Goal: Transaction & Acquisition: Purchase product/service

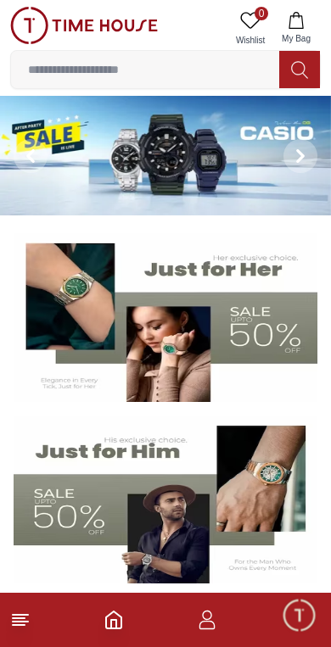
click at [209, 65] on input at bounding box center [145, 70] width 268 height 34
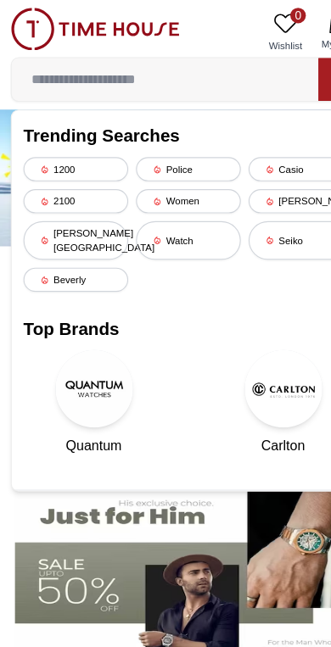
click at [83, 203] on div "[PERSON_NAME][GEOGRAPHIC_DATA]" at bounding box center [67, 210] width 92 height 34
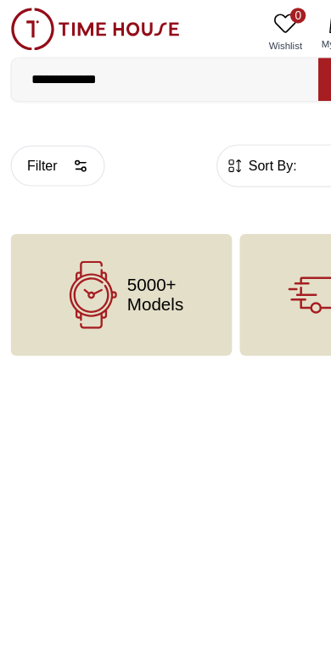
click at [178, 66] on input "**********" at bounding box center [145, 70] width 268 height 34
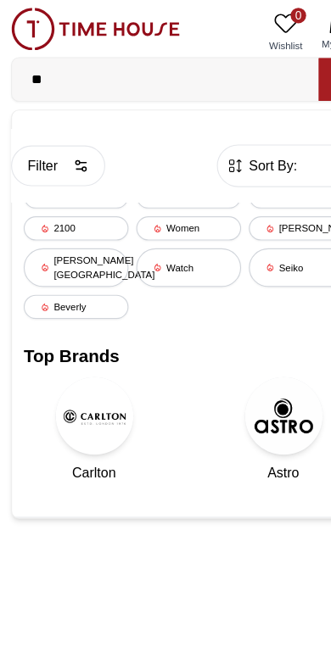
type input "*"
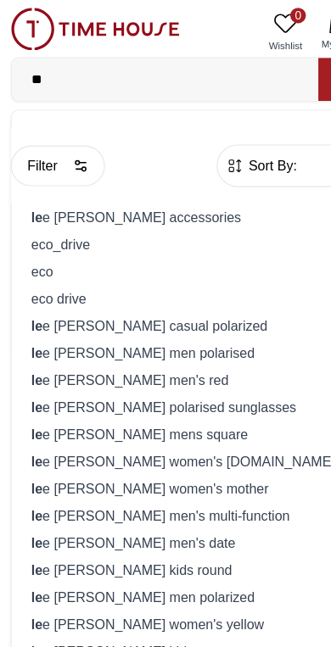
type input "*"
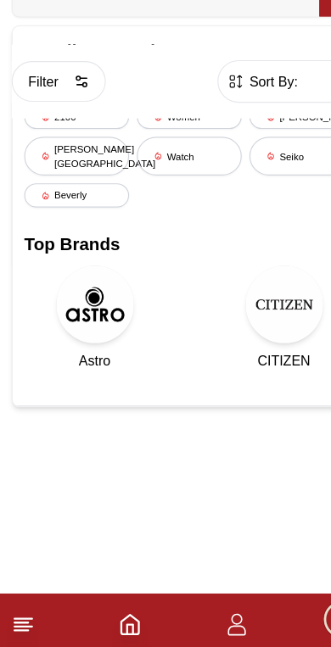
click at [23, 621] on line at bounding box center [20, 621] width 15 height 0
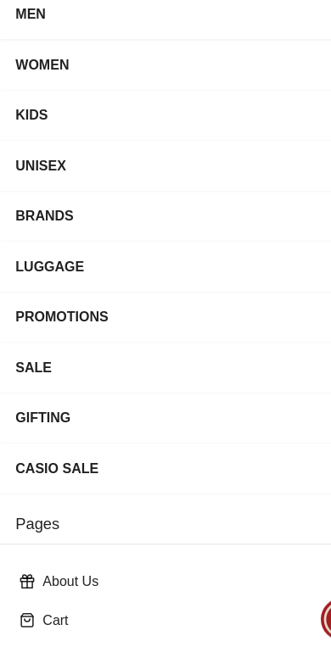
click at [150, 248] on div "BRANDS" at bounding box center [165, 263] width 303 height 31
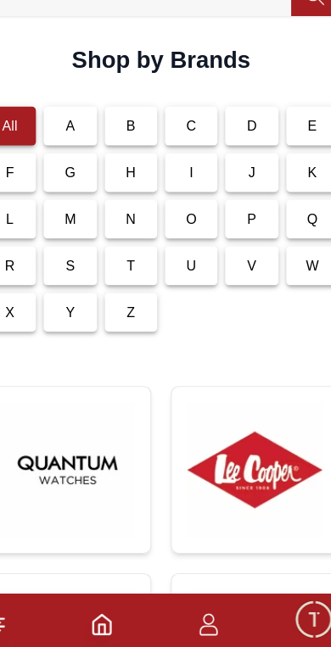
click at [234, 426] on img at bounding box center [247, 485] width 118 height 118
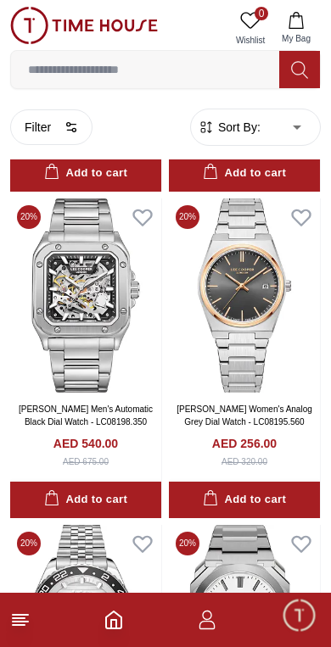
scroll to position [2405, 0]
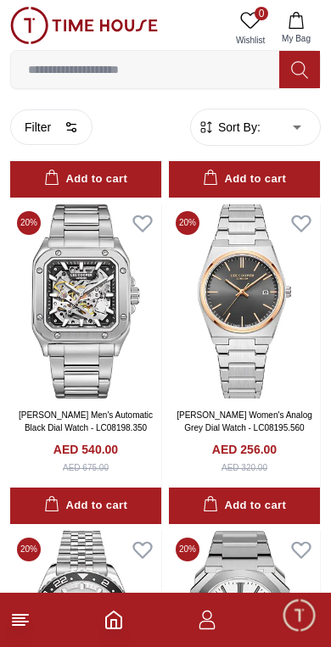
click at [309, 70] on button at bounding box center [299, 69] width 41 height 37
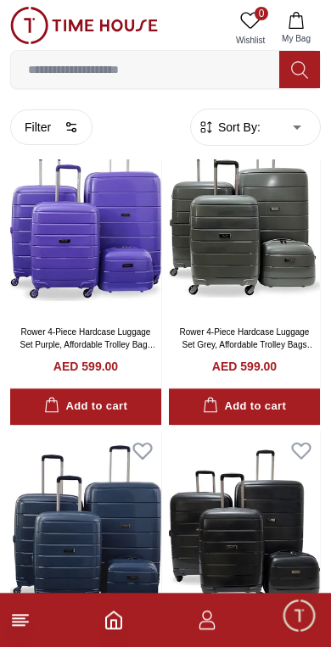
scroll to position [73, 0]
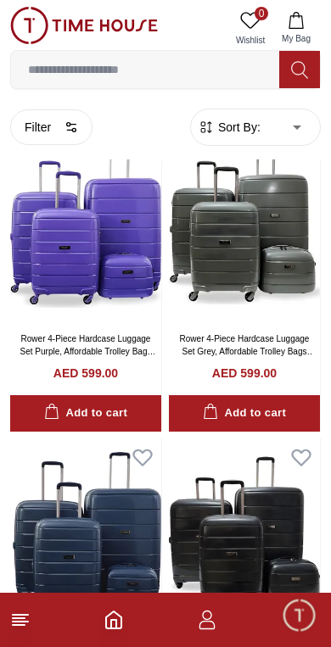
click at [111, 224] on img at bounding box center [85, 225] width 151 height 194
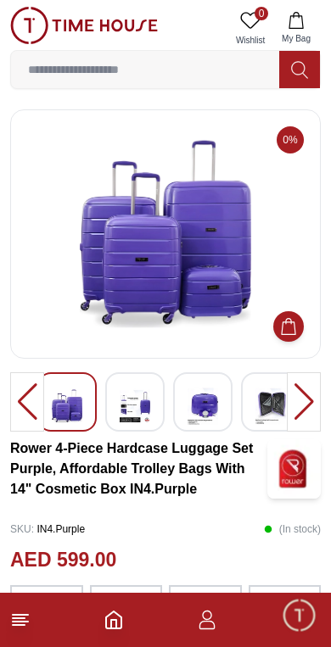
click at [129, 404] on img at bounding box center [135, 406] width 31 height 39
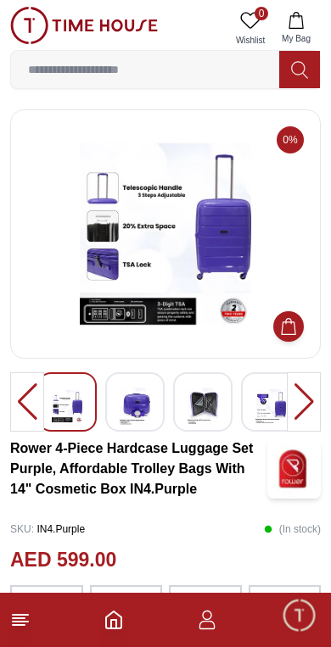
click at [212, 396] on img at bounding box center [202, 406] width 31 height 39
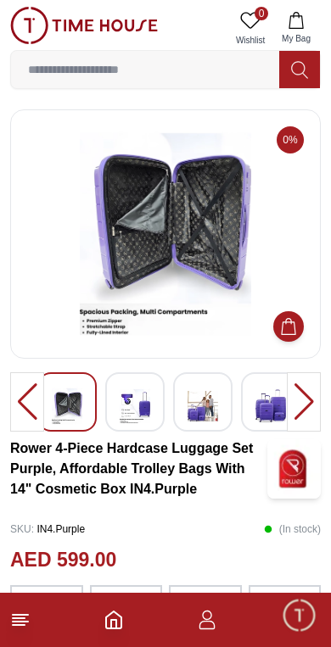
click at [276, 396] on img at bounding box center [270, 406] width 31 height 39
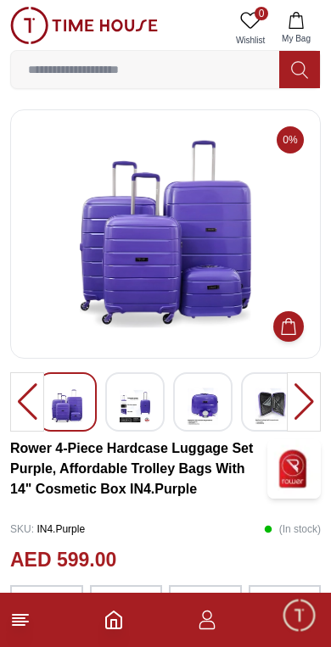
click at [269, 397] on img at bounding box center [270, 406] width 31 height 39
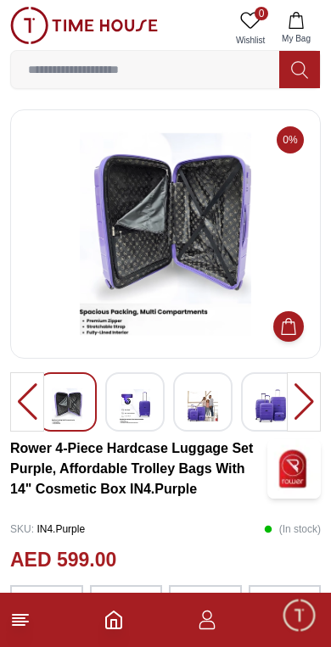
click at [272, 412] on img at bounding box center [270, 406] width 31 height 39
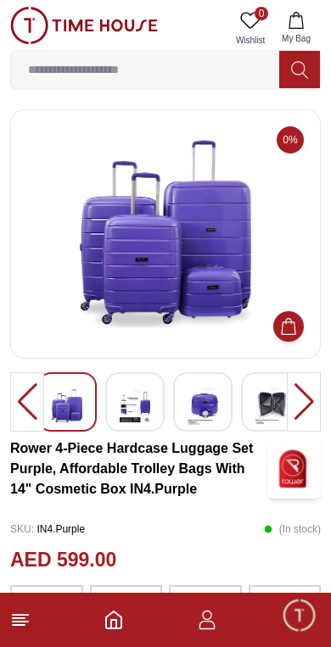
click at [270, 410] on img at bounding box center [270, 406] width 31 height 39
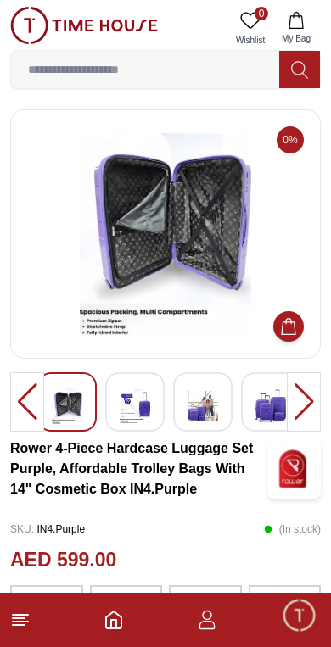
click at [260, 414] on img at bounding box center [270, 406] width 31 height 39
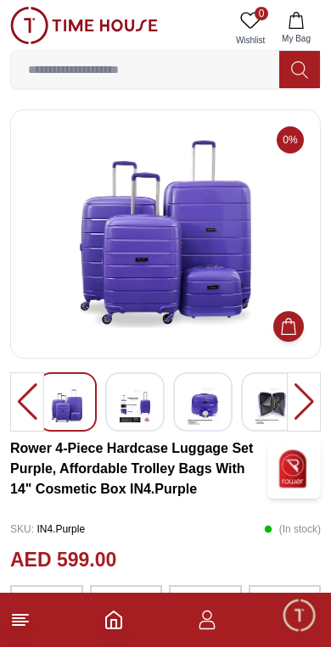
click at [214, 411] on img at bounding box center [202, 406] width 31 height 39
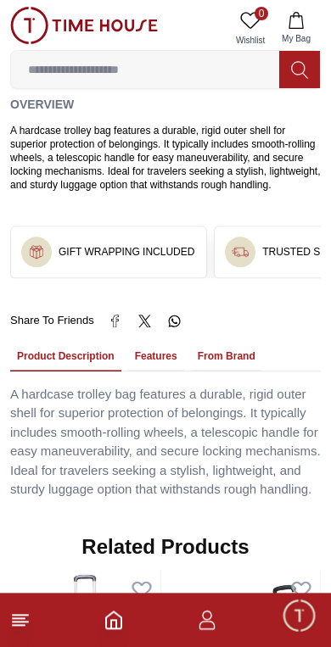
scroll to position [1155, 0]
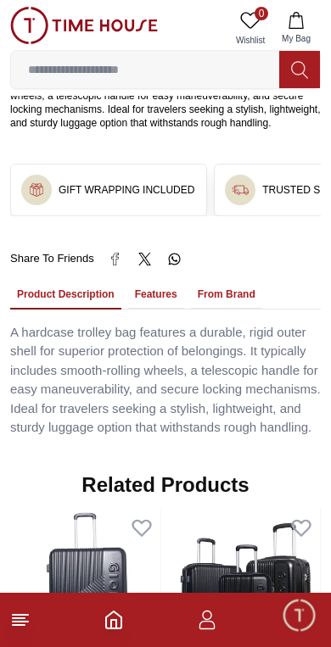
click at [177, 281] on button "Features" at bounding box center [156, 295] width 56 height 29
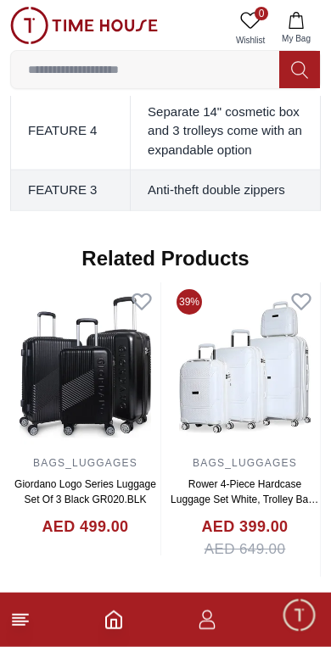
scroll to position [1767, 0]
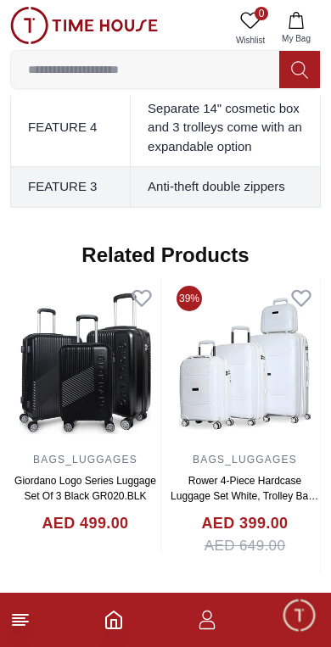
click at [91, 336] on img at bounding box center [85, 364] width 150 height 170
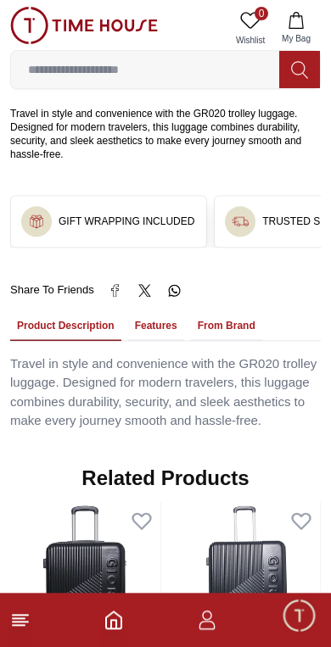
click at [174, 312] on button "Features" at bounding box center [156, 326] width 56 height 29
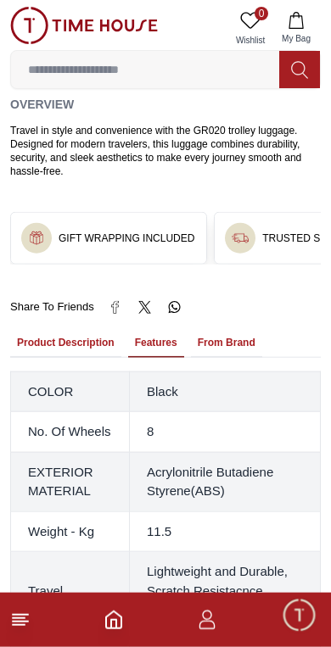
scroll to position [967, 0]
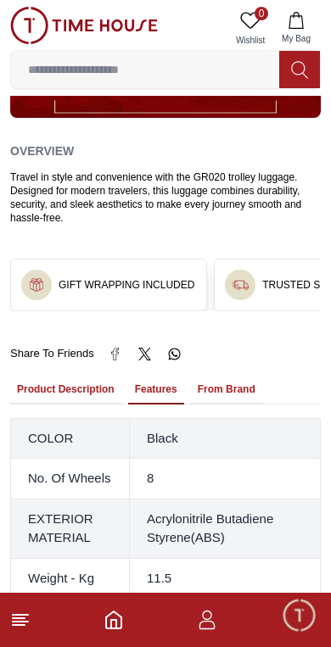
click at [303, 81] on button at bounding box center [299, 69] width 41 height 37
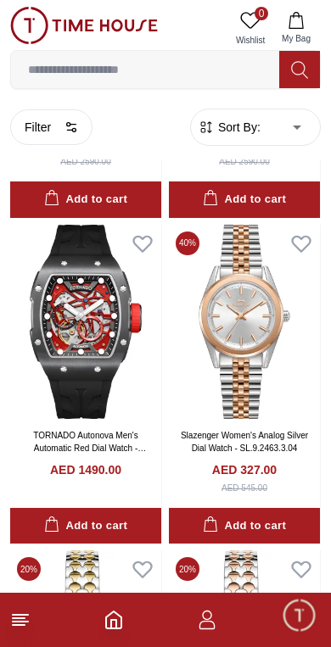
scroll to position [4367, 0]
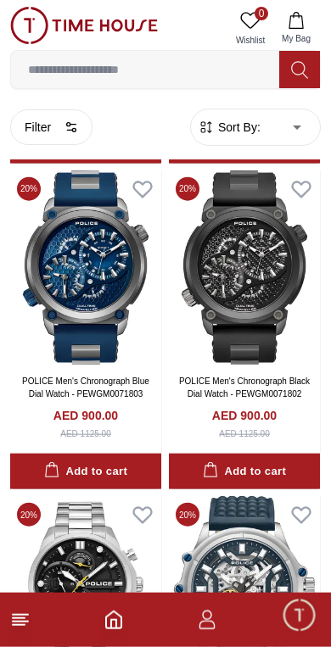
scroll to position [8662, 0]
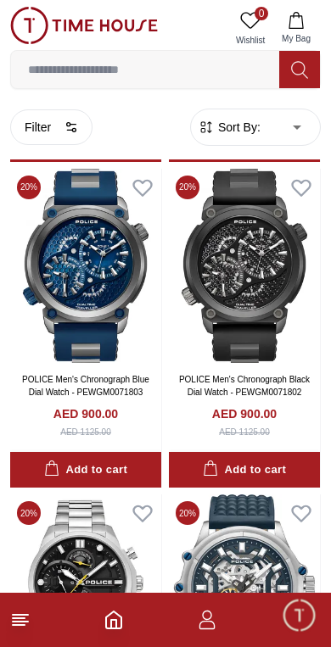
click at [208, 75] on input at bounding box center [145, 70] width 268 height 34
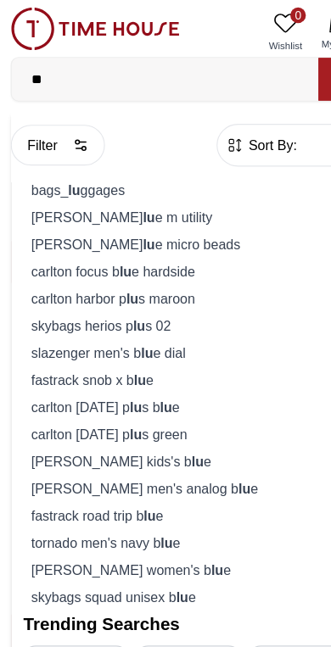
type input "**"
click at [192, 162] on div "bags_ lu ggages" at bounding box center [165, 166] width 288 height 24
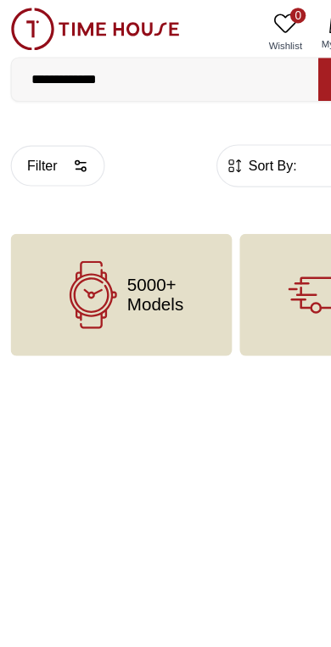
click at [222, 69] on input "**********" at bounding box center [145, 70] width 268 height 34
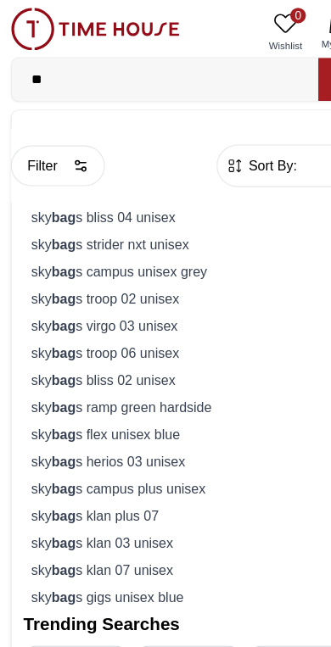
type input "*"
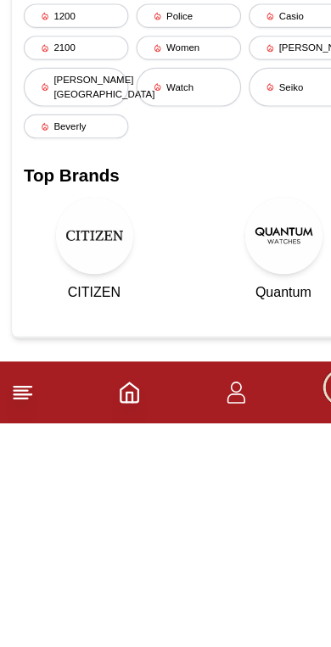
type input "****"
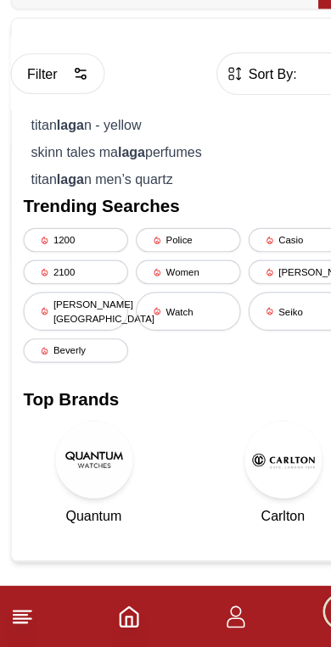
click at [242, 448] on img at bounding box center [248, 482] width 68 height 68
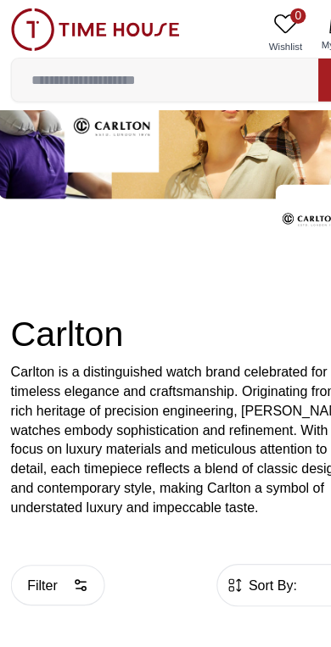
scroll to position [68, 0]
click at [185, 70] on input at bounding box center [145, 70] width 268 height 34
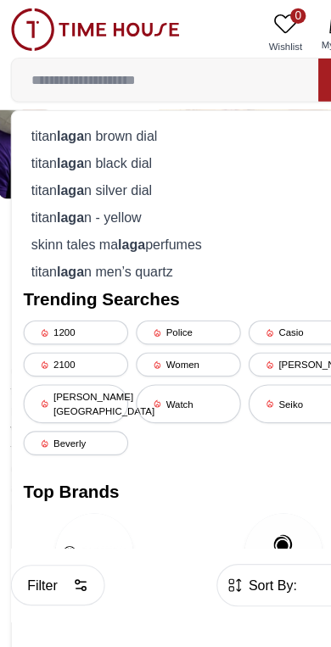
scroll to position [0, 0]
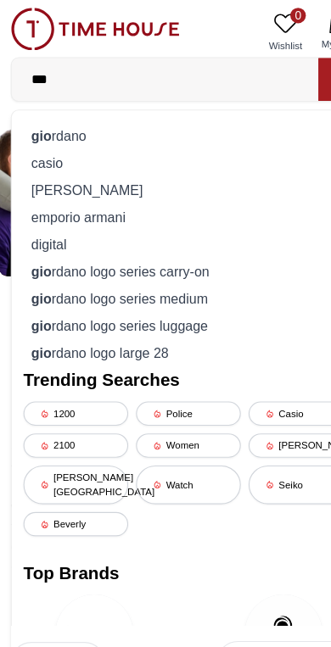
type input "***"
click at [175, 109] on div "gio rdano" at bounding box center [165, 119] width 288 height 24
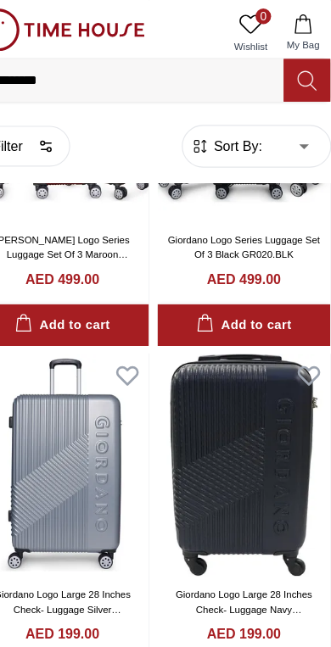
scroll to position [487, 0]
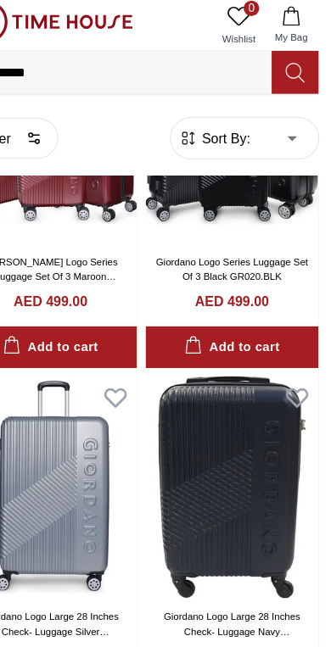
click at [291, 69] on icon at bounding box center [299, 69] width 17 height 19
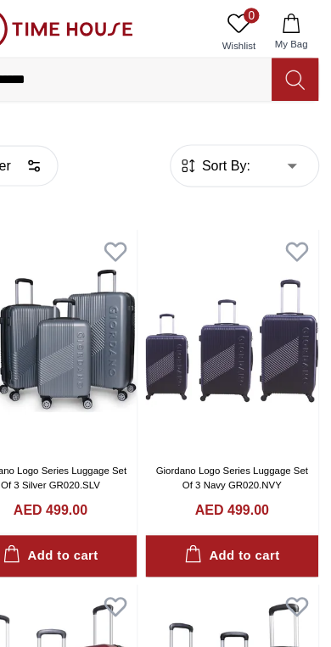
click at [291, 65] on icon at bounding box center [299, 69] width 17 height 19
click at [291, 76] on icon at bounding box center [299, 69] width 17 height 19
click at [291, 69] on icon at bounding box center [299, 69] width 17 height 19
click at [291, 62] on icon at bounding box center [299, 69] width 16 height 17
click at [291, 66] on icon at bounding box center [299, 69] width 17 height 19
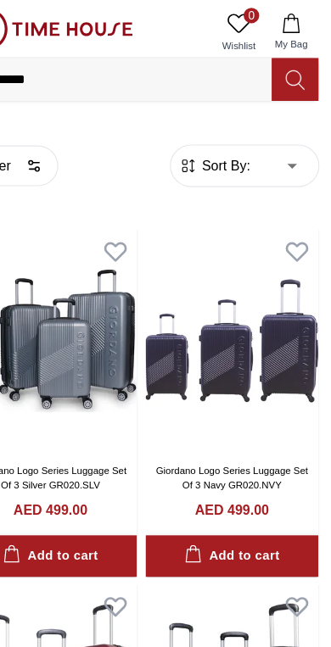
click at [291, 67] on icon at bounding box center [299, 69] width 17 height 19
click at [291, 70] on icon at bounding box center [299, 69] width 17 height 19
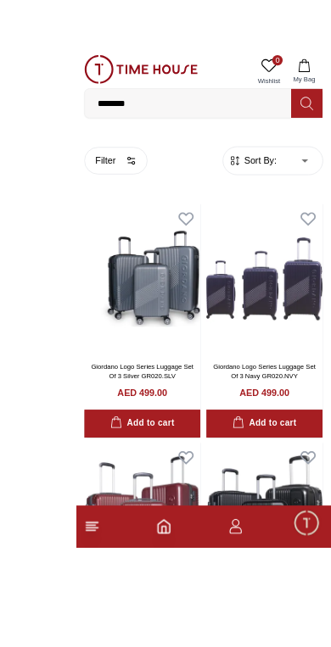
scroll to position [25, 0]
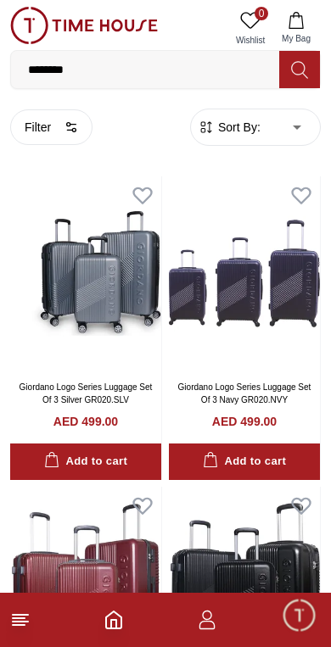
click at [301, 66] on icon at bounding box center [299, 69] width 17 height 19
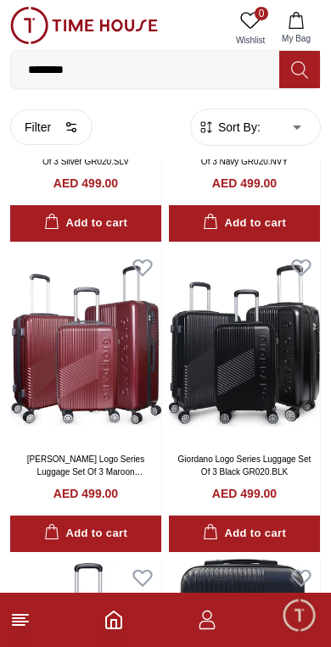
scroll to position [270, 0]
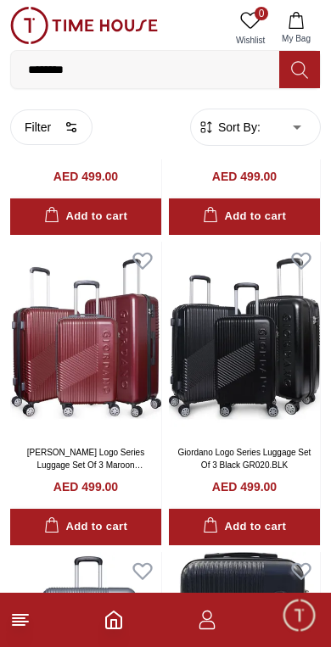
click at [27, 625] on icon at bounding box center [20, 619] width 20 height 20
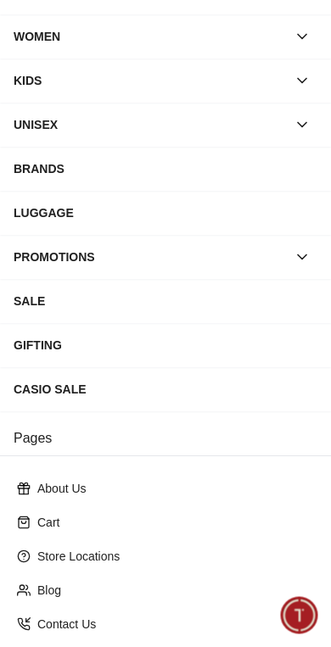
scroll to position [93, 0]
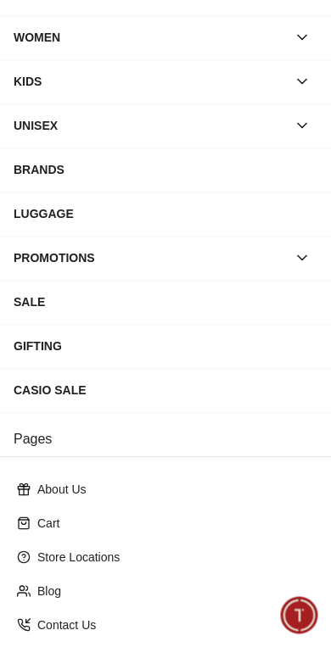
click at [214, 299] on div "SALE" at bounding box center [165, 302] width 303 height 31
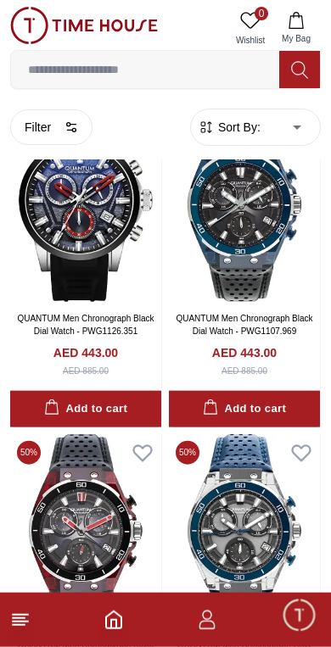
scroll to position [9072, 0]
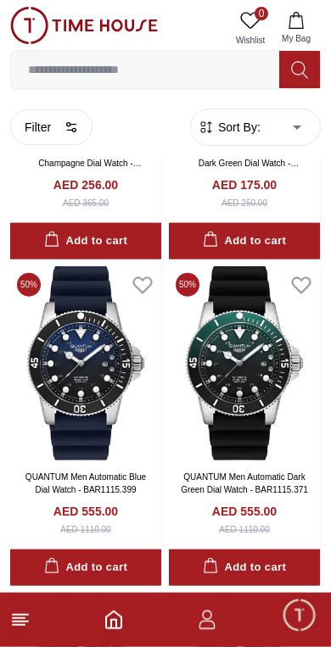
scroll to position [10839, 0]
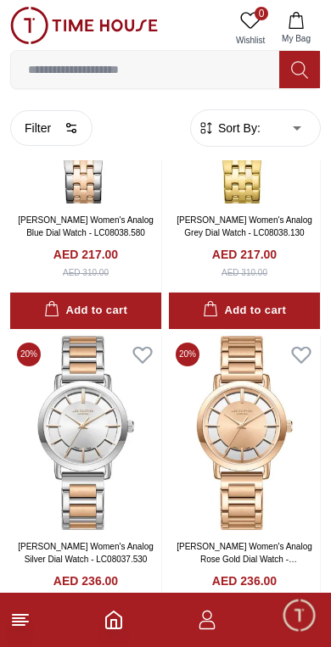
scroll to position [15001, 0]
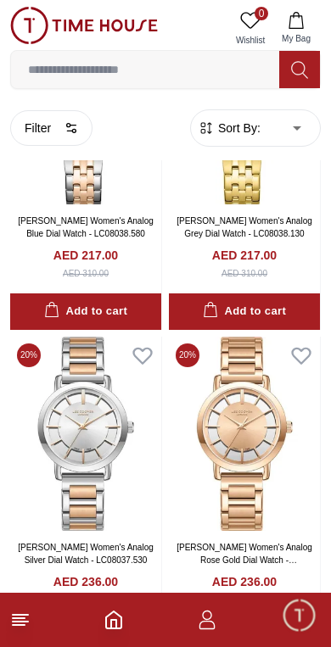
click at [303, 61] on icon at bounding box center [299, 69] width 17 height 19
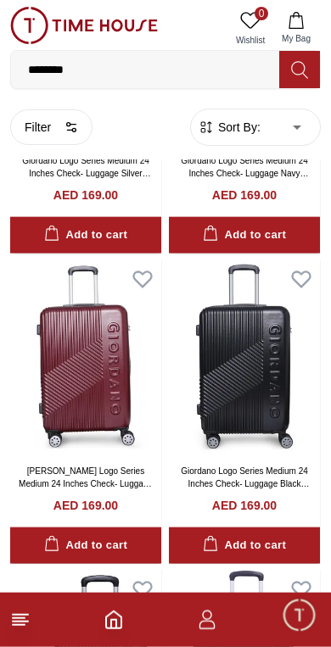
scroll to position [1517, 0]
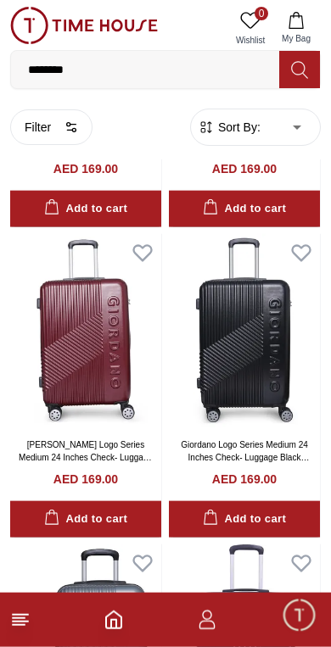
click at [306, 64] on icon at bounding box center [299, 69] width 17 height 19
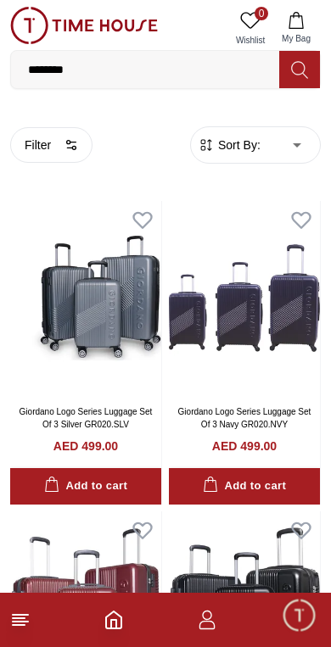
click at [305, 64] on icon at bounding box center [299, 69] width 17 height 19
click at [183, 62] on input "********" at bounding box center [145, 70] width 268 height 34
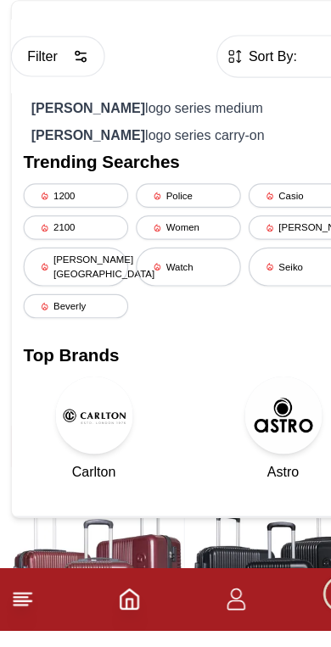
click at [174, 284] on div "Women" at bounding box center [166, 294] width 92 height 21
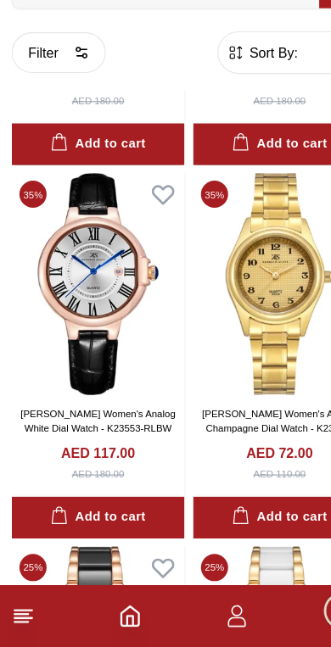
scroll to position [11058, 0]
